Goal: Transaction & Acquisition: Register for event/course

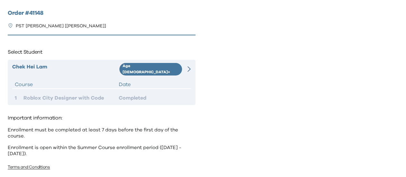
scroll to position [1, 0]
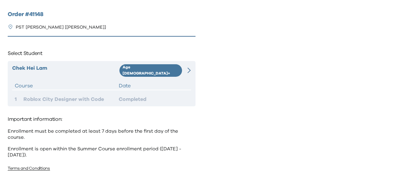
scroll to position [1, 0]
